Goal: Task Accomplishment & Management: Use online tool/utility

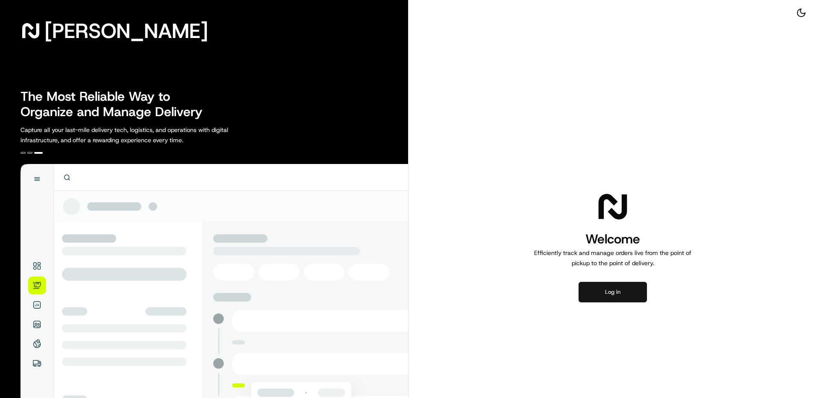
click at [624, 292] on button "Log in" at bounding box center [613, 292] width 68 height 21
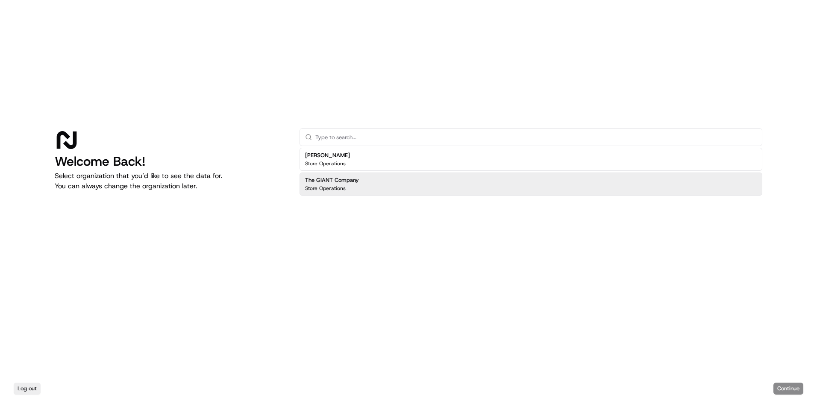
click at [335, 185] on p "Store Operations" at bounding box center [325, 188] width 41 height 7
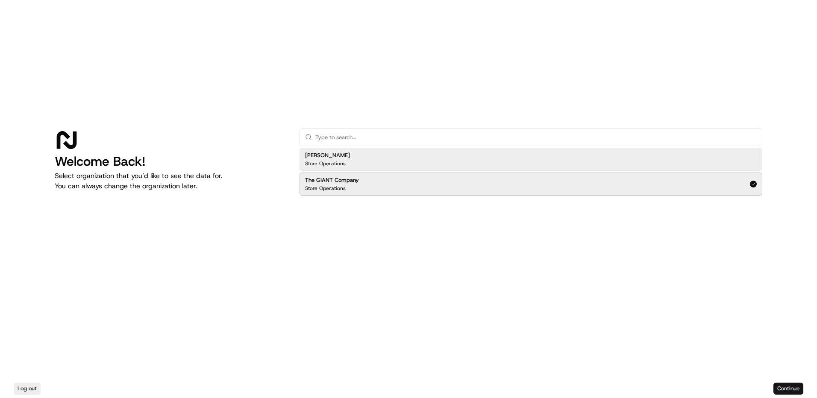
click at [784, 386] on button "Continue" at bounding box center [788, 389] width 30 height 12
